Goal: Communication & Community: Answer question/provide support

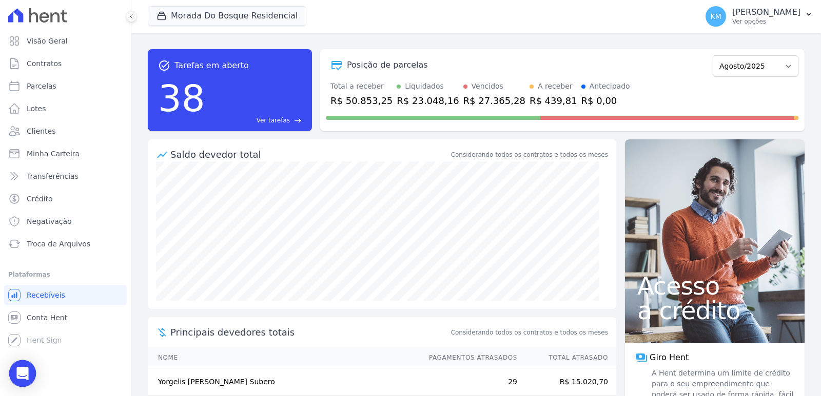
click at [28, 373] on div "Open Intercom Messenger" at bounding box center [22, 374] width 27 height 27
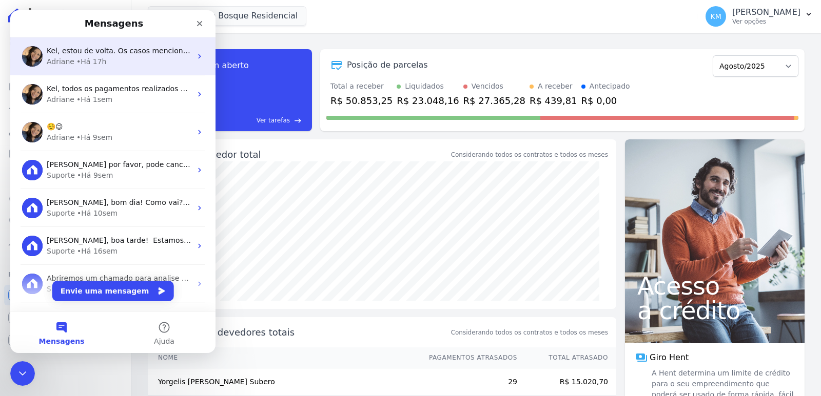
click at [124, 60] on div "[PERSON_NAME] • Há 17h" at bounding box center [119, 61] width 145 height 11
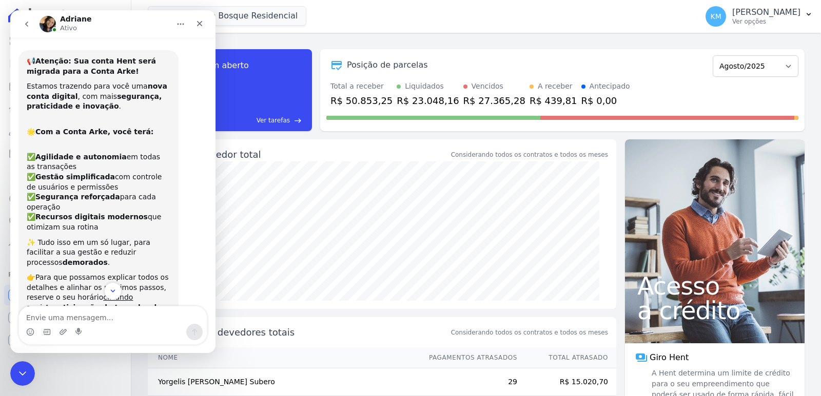
click at [28, 19] on button "go back" at bounding box center [26, 23] width 19 height 19
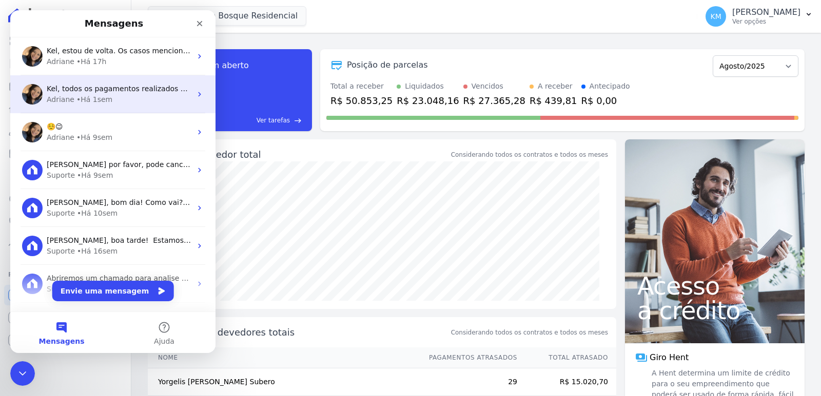
click at [95, 93] on span "Kel, todos os pagamentos realizados no periodo do ataque e que foi necessária a…" at bounding box center [293, 89] width 492 height 8
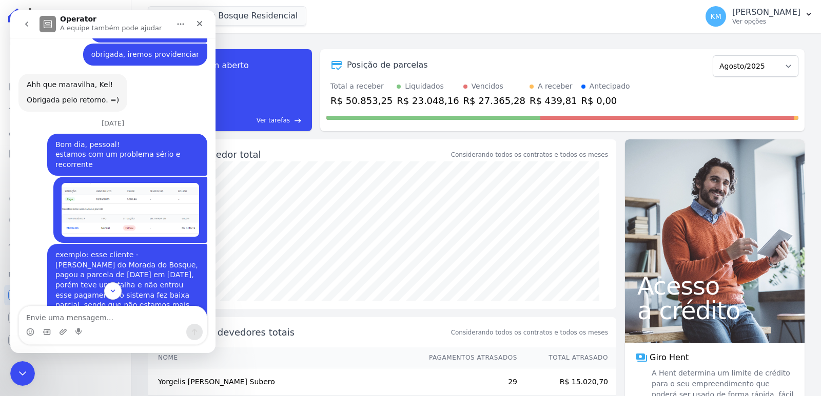
scroll to position [3571, 0]
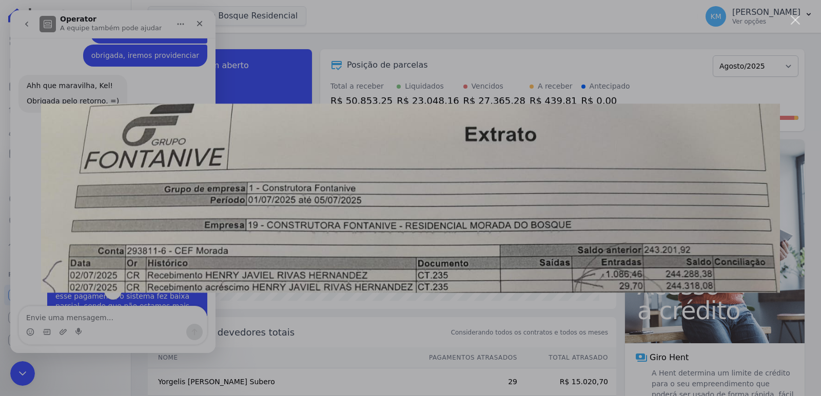
click at [707, 332] on div "Messenger da Intercom" at bounding box center [410, 198] width 821 height 396
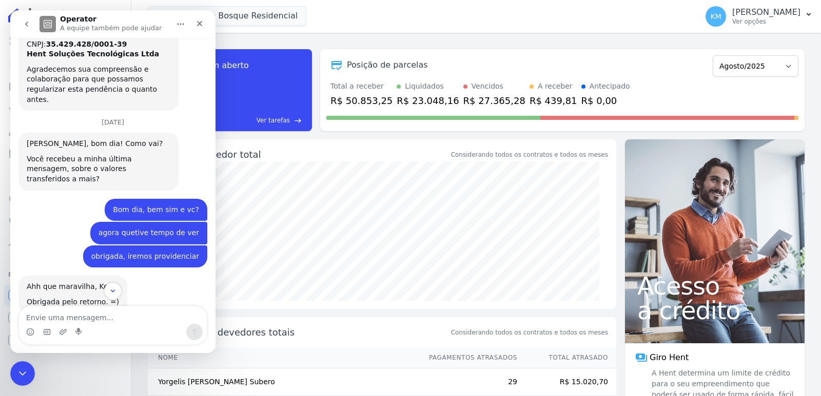
scroll to position [3366, 0]
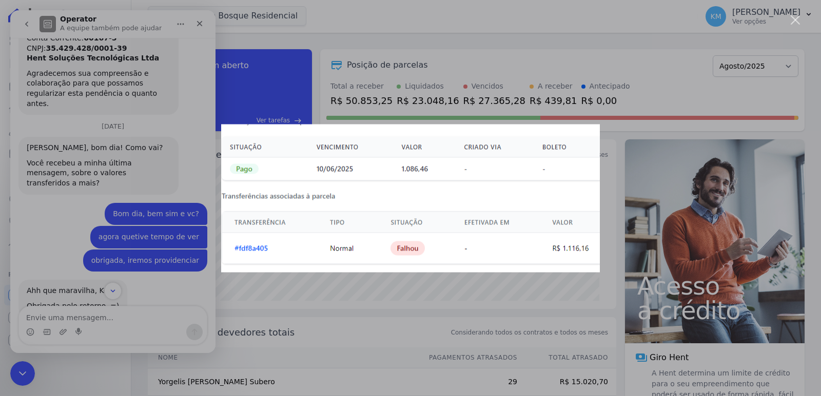
click at [143, 102] on div "Messenger da Intercom" at bounding box center [410, 198] width 821 height 396
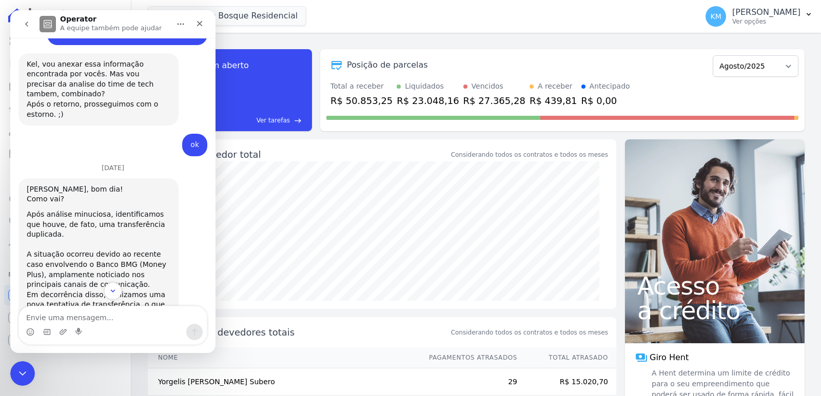
scroll to position [2955, 0]
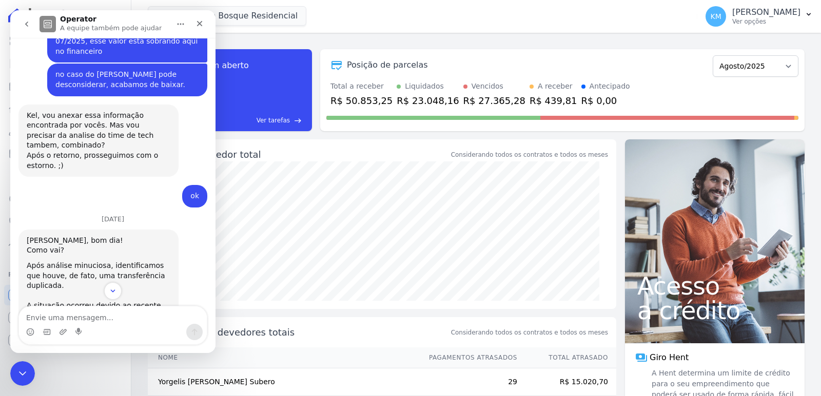
drag, startPoint x: 131, startPoint y: 205, endPoint x: 23, endPoint y: 189, distance: 109.9
click at [23, 230] on div "[PERSON_NAME], bom dia! Como vai? Após análise minuciosa, identificamos que hou…" at bounding box center [98, 377] width 160 height 295
copy div "duplicidade dos valores: R$ 956,73 – Contrato 6.102 R$ 1.343,63 – Contrato 8.302"
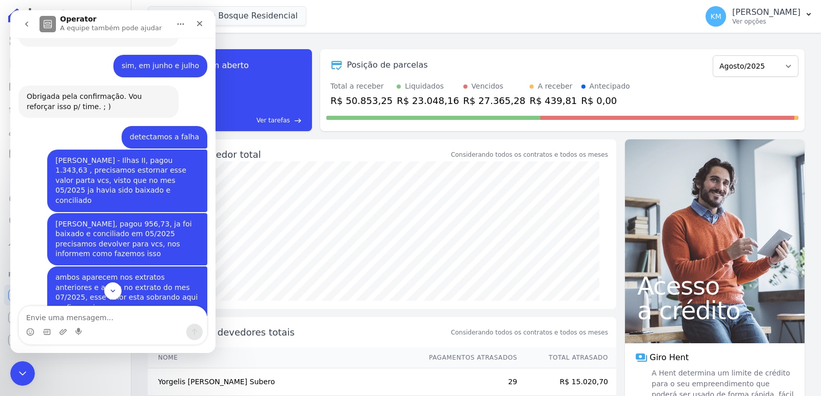
scroll to position [2596, 0]
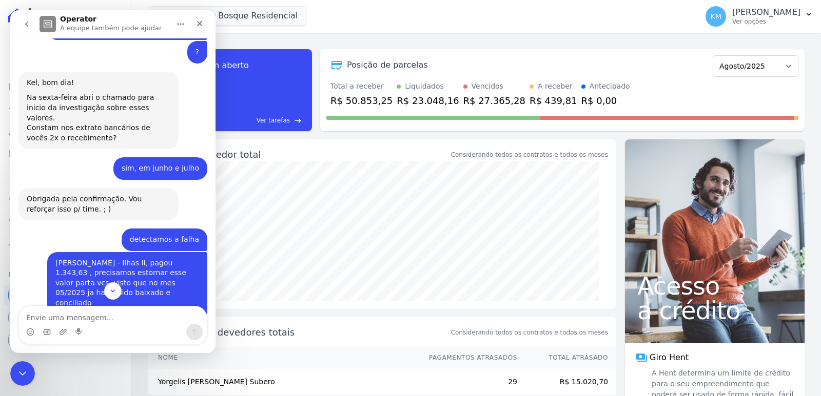
click at [124, 258] on div "[PERSON_NAME] - Ilhas II, pagou 1.343,63 , precisamos estornar esse valor parta…" at bounding box center [127, 283] width 144 height 50
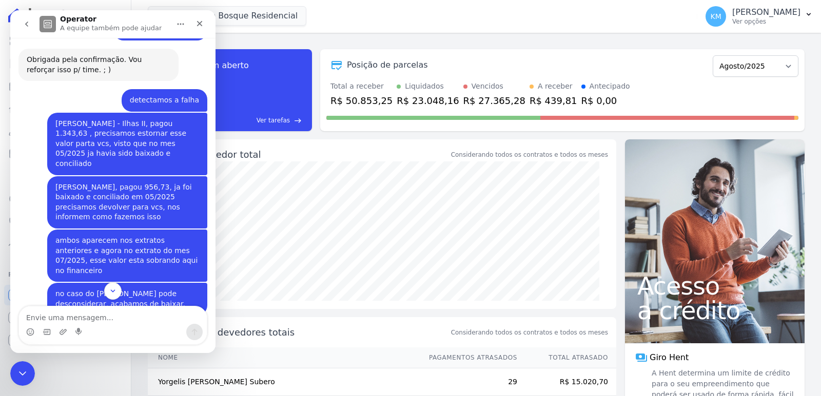
scroll to position [2635, 0]
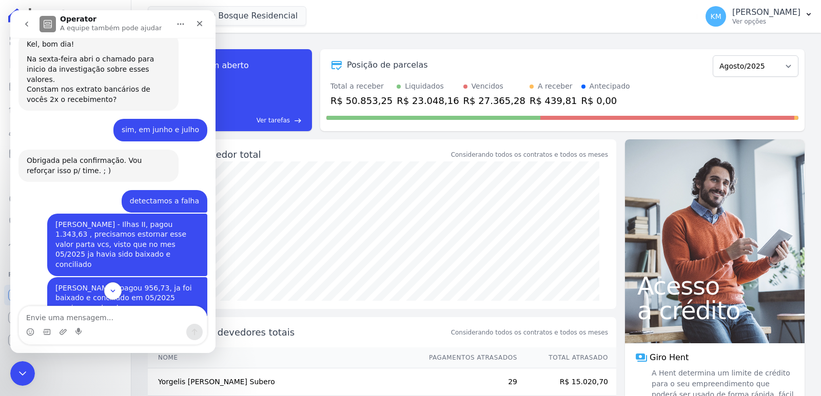
drag, startPoint x: 49, startPoint y: 81, endPoint x: 127, endPoint y: 167, distance: 116.2
copy div "[PERSON_NAME] - Ilhas II, pagou 1.343,63 , precisamos estornar esse valor parta…"
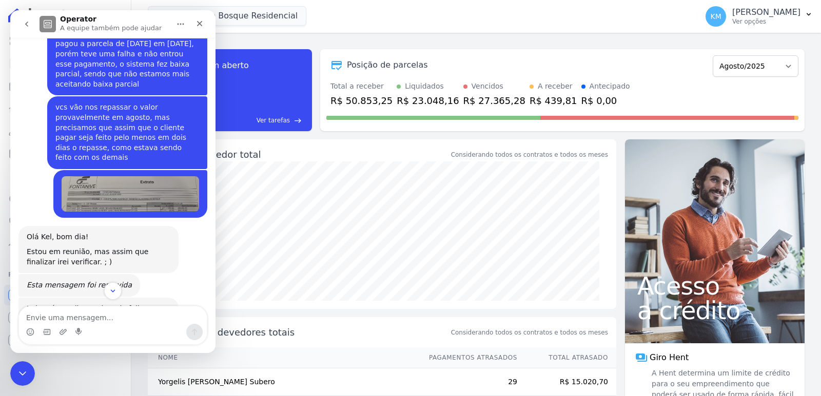
scroll to position [3940, 0]
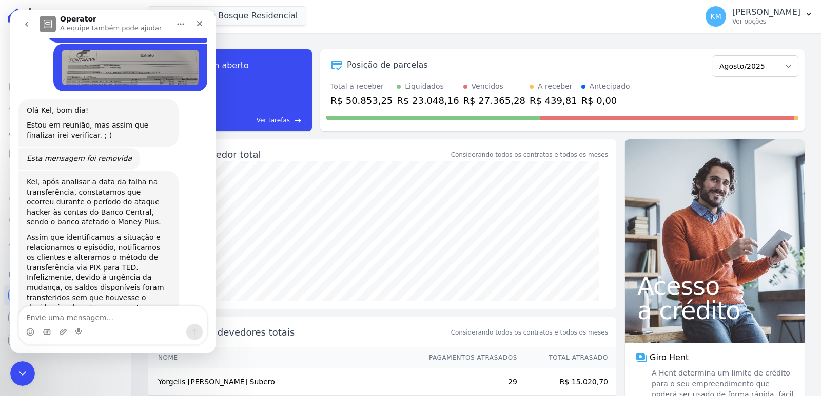
click at [24, 22] on icon "go back" at bounding box center [27, 24] width 8 height 8
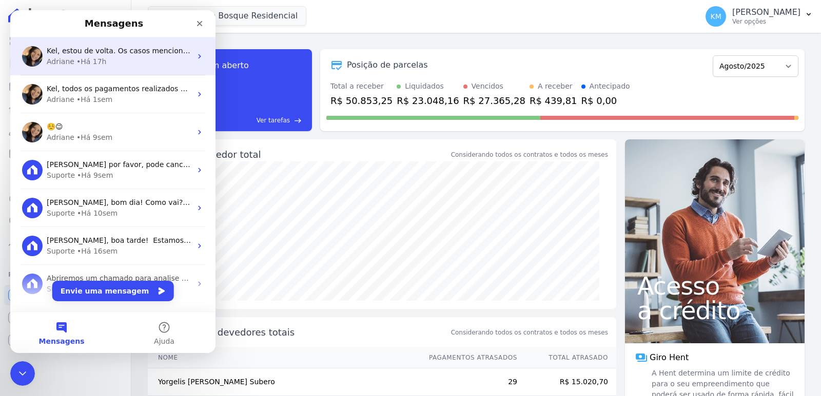
click at [99, 58] on div "• Há 17h" at bounding box center [91, 61] width 30 height 11
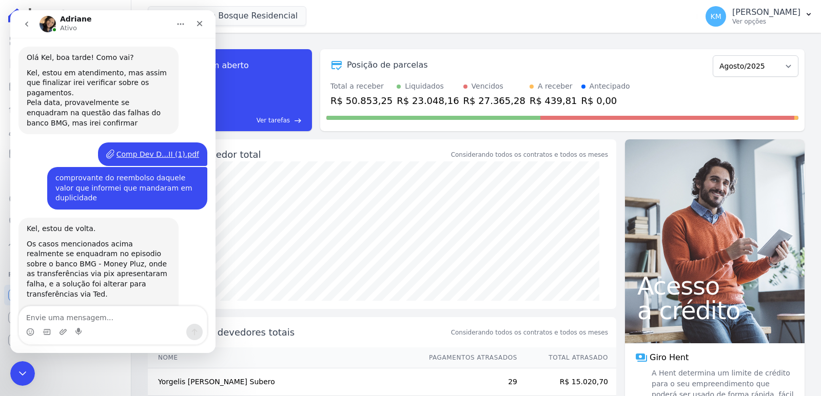
scroll to position [2791, 0]
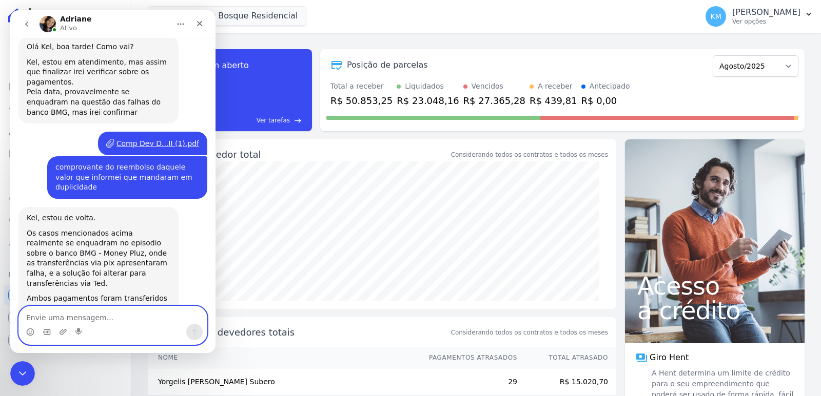
click at [100, 316] on textarea "Envie uma mensagem..." at bounding box center [113, 315] width 188 height 17
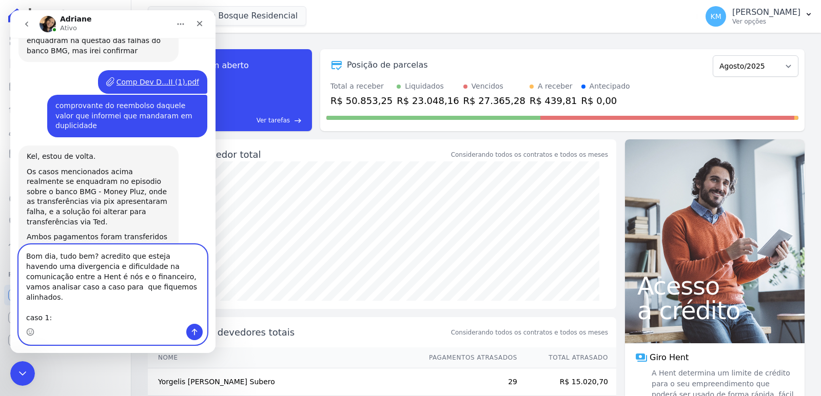
scroll to position [2855, 0]
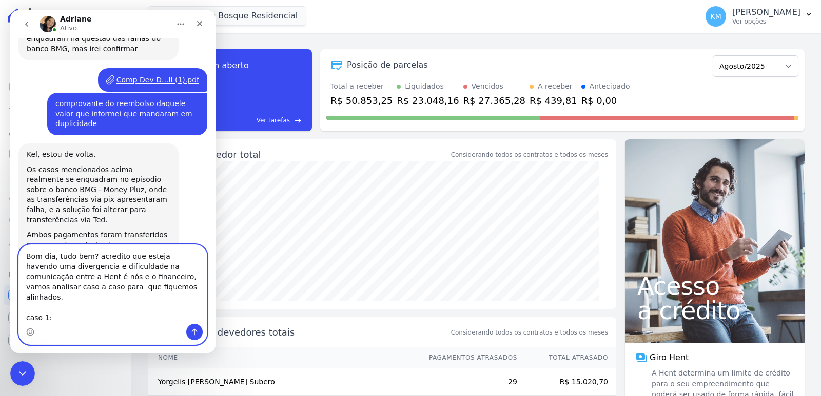
paste textarea "duplicidade dos valores: [PERSON_NAME] R$ 956,73 – Contrato 6.102 [PERSON_NAME]…"
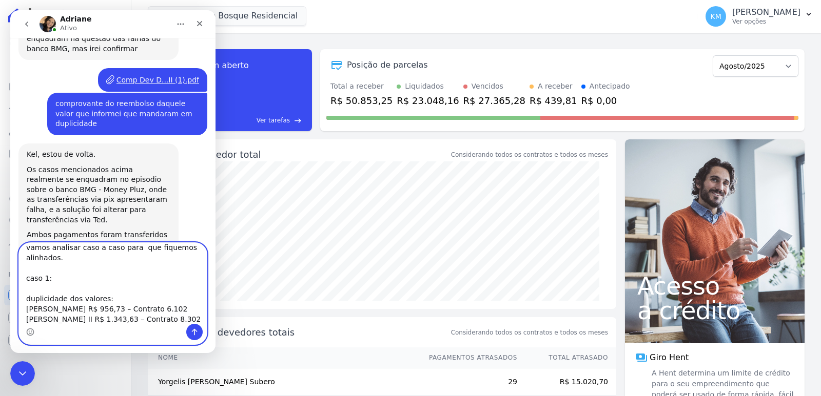
drag, startPoint x: 26, startPoint y: 291, endPoint x: 25, endPoint y: 298, distance: 7.7
click at [25, 291] on textarea "Bom dia, tudo bem? acredito que esteja havendo uma divergencia e dificuldade na…" at bounding box center [113, 283] width 188 height 81
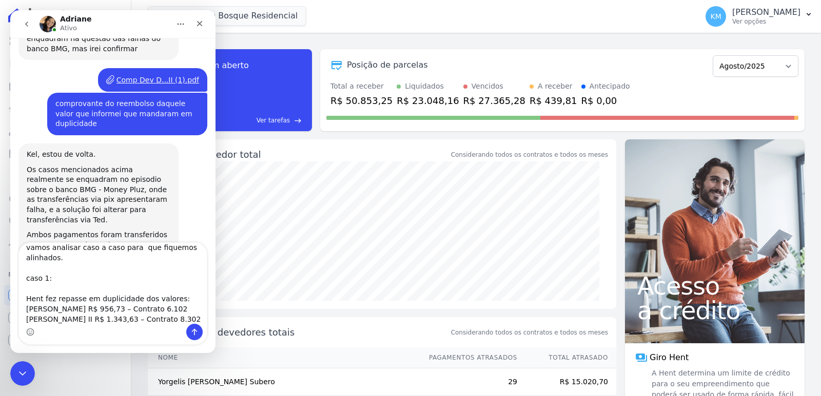
click at [67, 324] on div "Messenger da Intercom" at bounding box center [113, 332] width 188 height 16
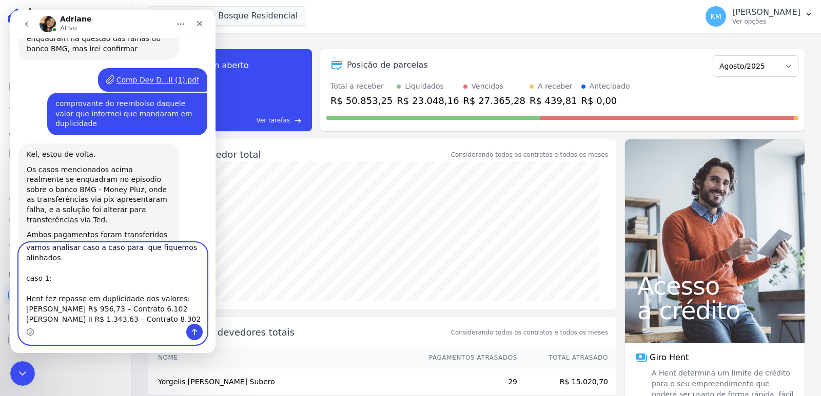
click at [54, 322] on textarea "Bom dia, tudo bem? acredito que esteja havendo uma divergencia e dificuldade na…" at bounding box center [113, 283] width 188 height 81
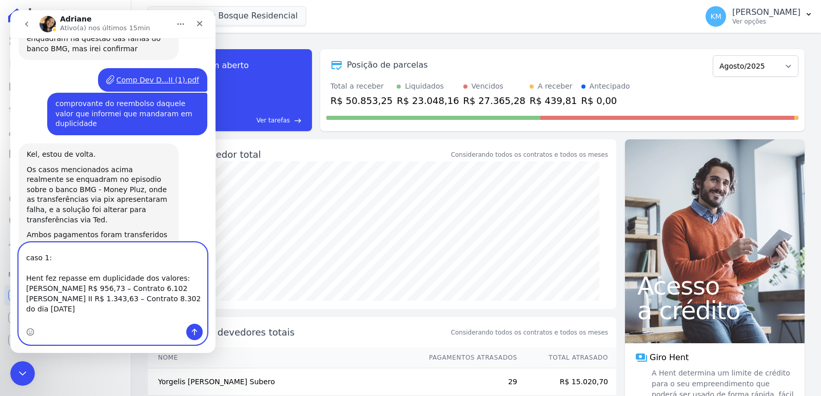
scroll to position [68, 0]
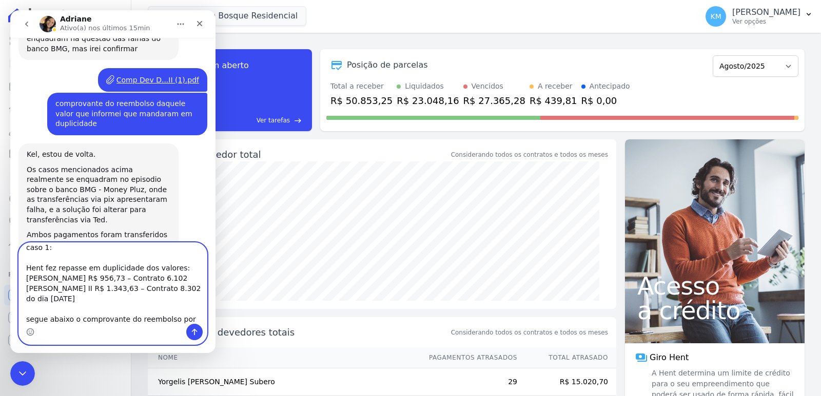
type textarea "Bom dia, tudo bem? acredito que esteja havendo uma divergencia e dificuldade na…"
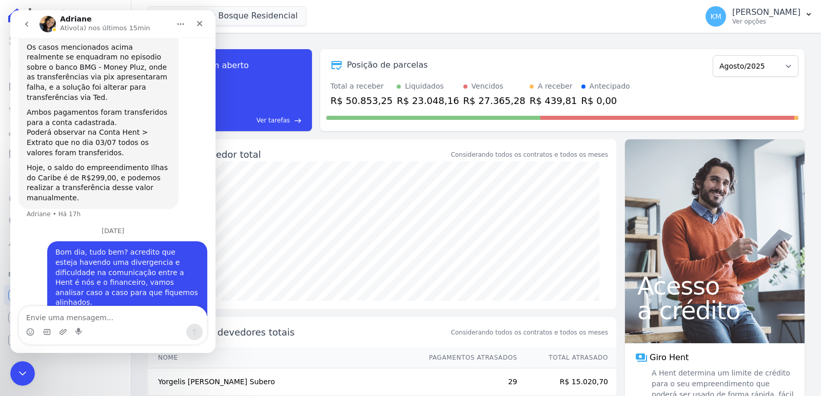
scroll to position [2986, 0]
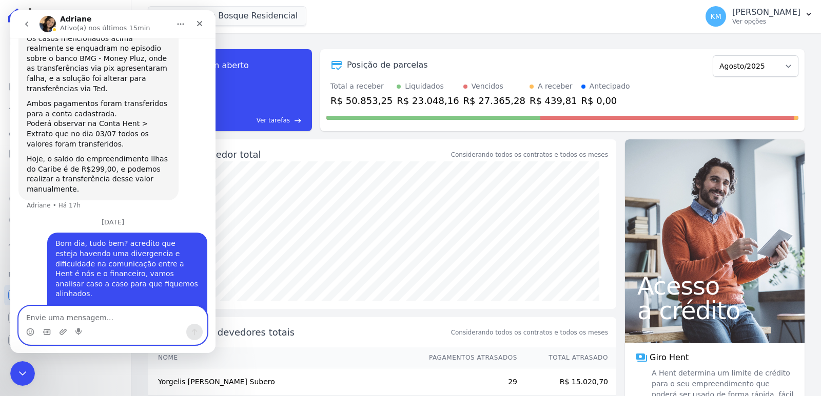
click at [124, 313] on textarea "Envie uma mensagem..." at bounding box center [113, 315] width 188 height 17
type textarea "nisso estamos resolvido e ok."
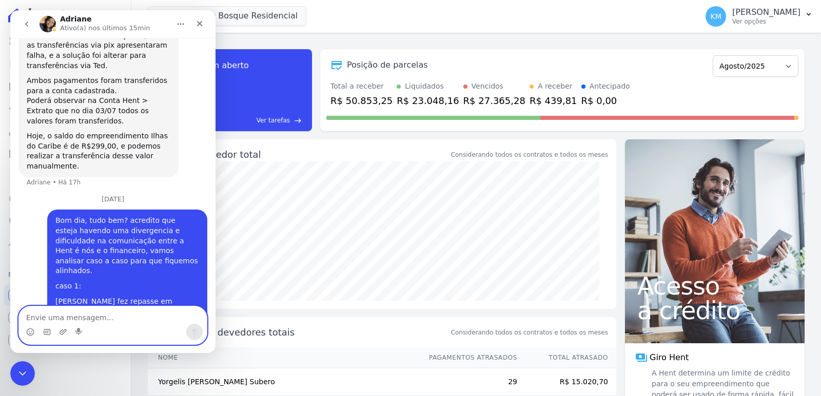
scroll to position [3010, 0]
type textarea "2° caso"
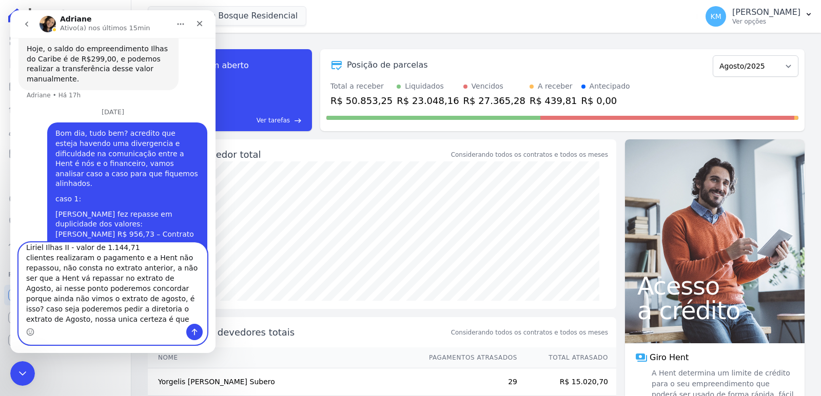
scroll to position [27, 0]
type textarea "Alisson ilhas II - valor de 438,99 Liriel Ilhas II - valor de 1.144,71 clientes…"
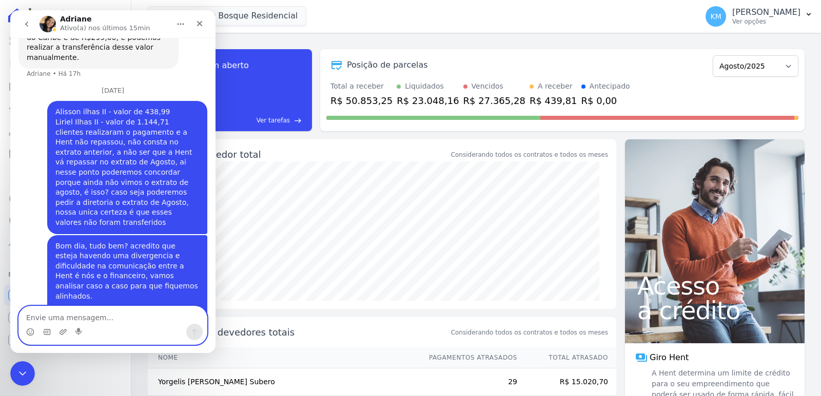
scroll to position [3157, 0]
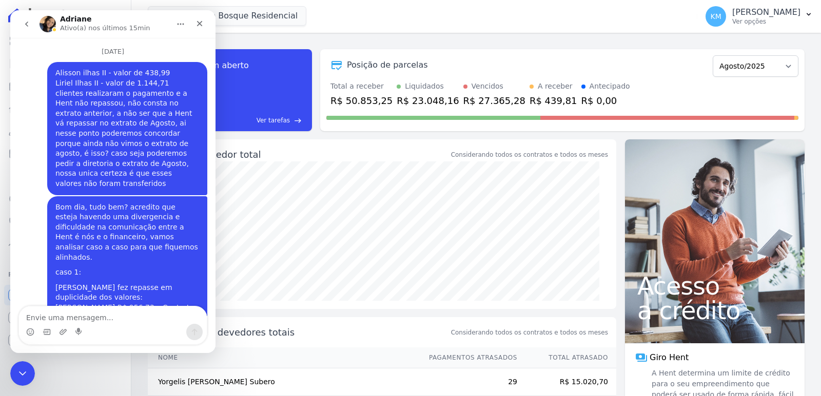
drag, startPoint x: 119, startPoint y: 328, endPoint x: 114, endPoint y: 322, distance: 8.7
click at [119, 328] on div "Messenger da Intercom" at bounding box center [113, 332] width 188 height 16
click at [112, 320] on textarea "Envie uma mensagem..." at bounding box center [113, 315] width 188 height 17
click at [112, 319] on textarea "Envie uma mensagem..." at bounding box center [113, 315] width 188 height 17
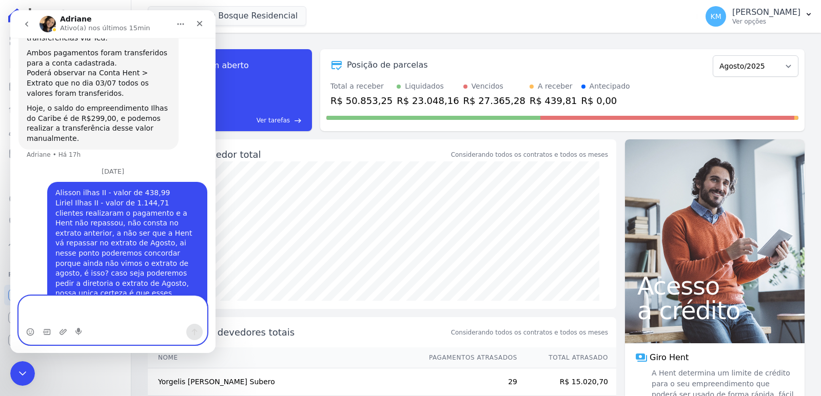
scroll to position [3167, 0]
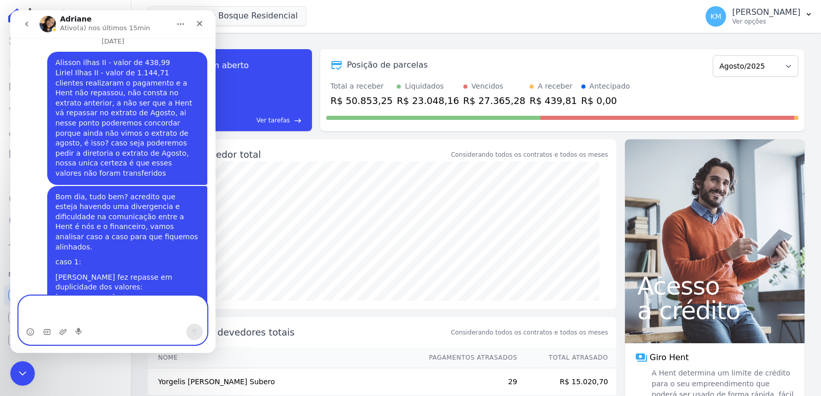
click at [107, 316] on textarea "Envie uma mensagem..." at bounding box center [113, 310] width 188 height 28
